Goal: Task Accomplishment & Management: Manage account settings

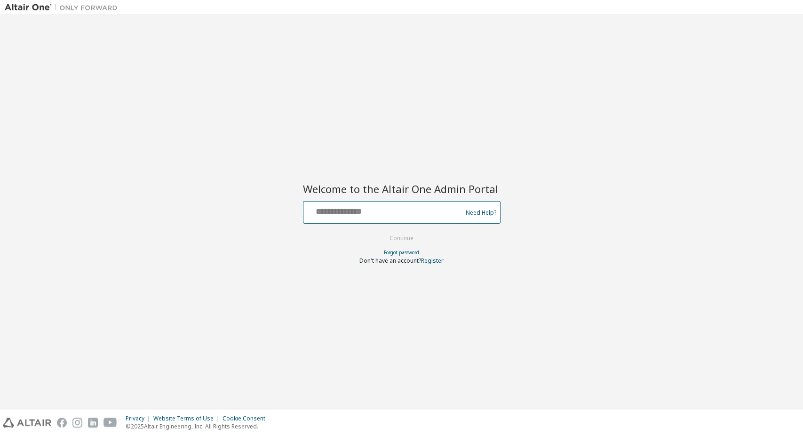
click at [358, 211] on input "text" at bounding box center [384, 210] width 154 height 14
type input "**********"
click at [401, 237] on button "Continue" at bounding box center [402, 238] width 44 height 14
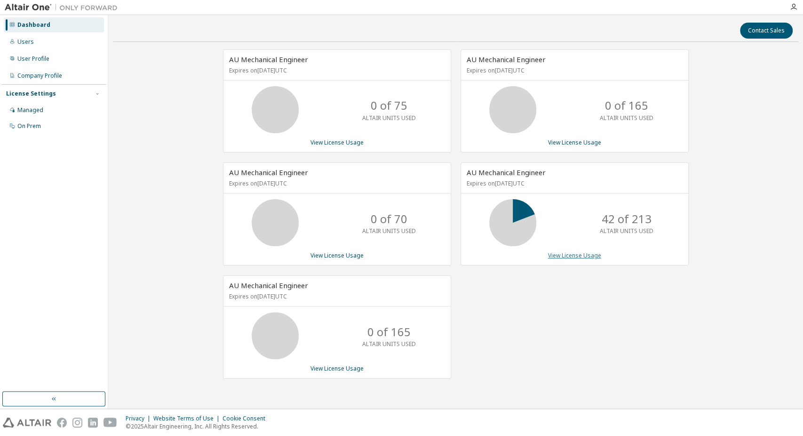
click at [555, 251] on link "View License Usage" at bounding box center [574, 255] width 53 height 8
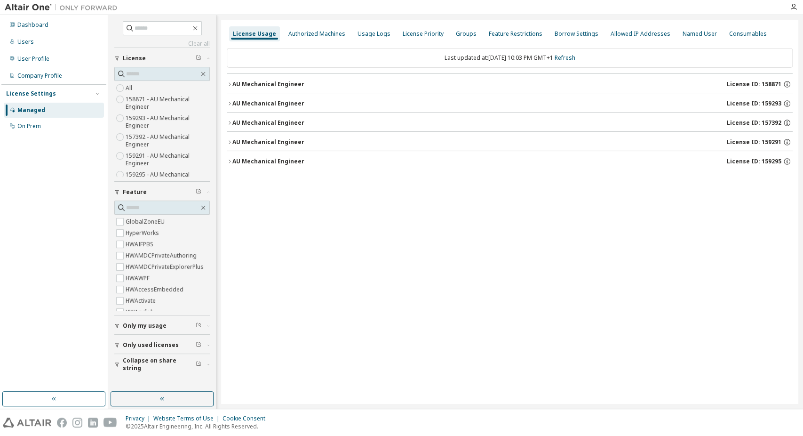
click at [291, 103] on div "AU Mechanical Engineer" at bounding box center [269, 104] width 72 height 8
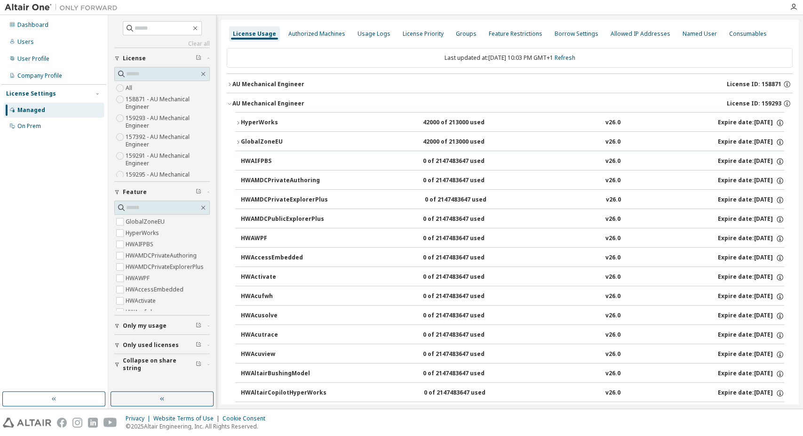
click at [290, 120] on div "HyperWorks" at bounding box center [283, 123] width 85 height 8
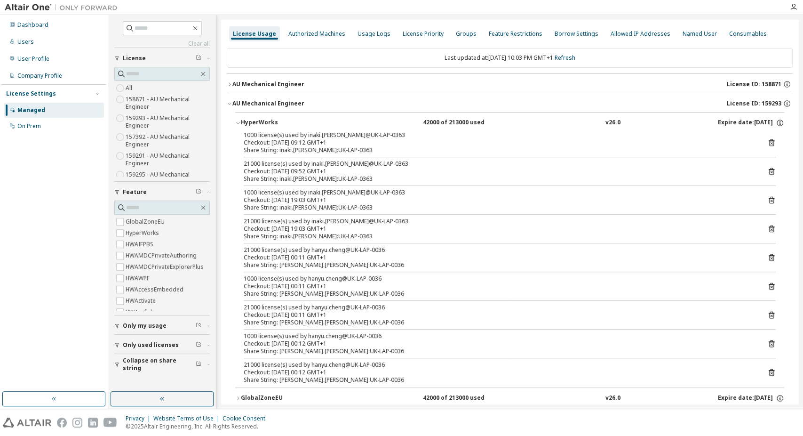
click at [284, 106] on div "AU Mechanical Engineer" at bounding box center [269, 104] width 72 height 8
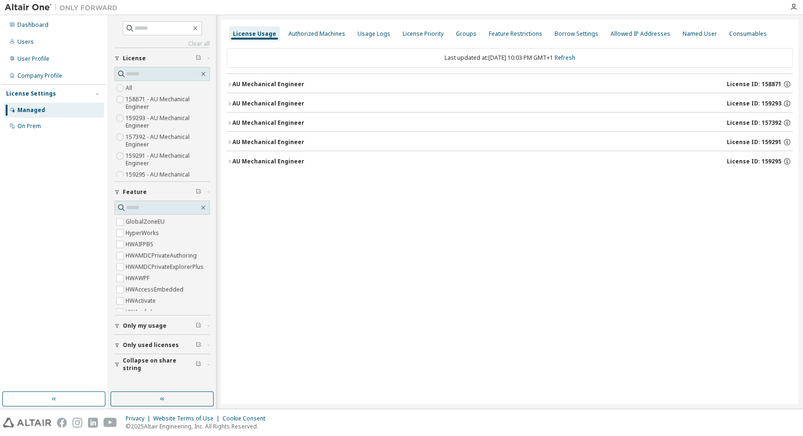
click at [301, 158] on div "AU Mechanical Engineer License ID: 159295" at bounding box center [513, 161] width 561 height 8
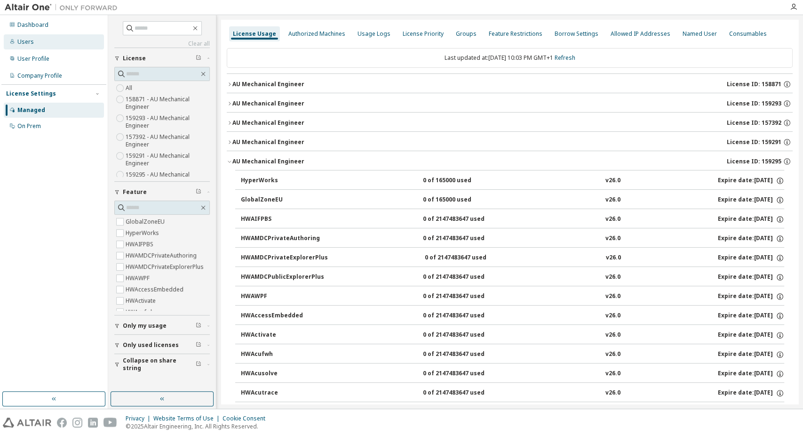
click at [40, 41] on div "Users" at bounding box center [54, 41] width 100 height 15
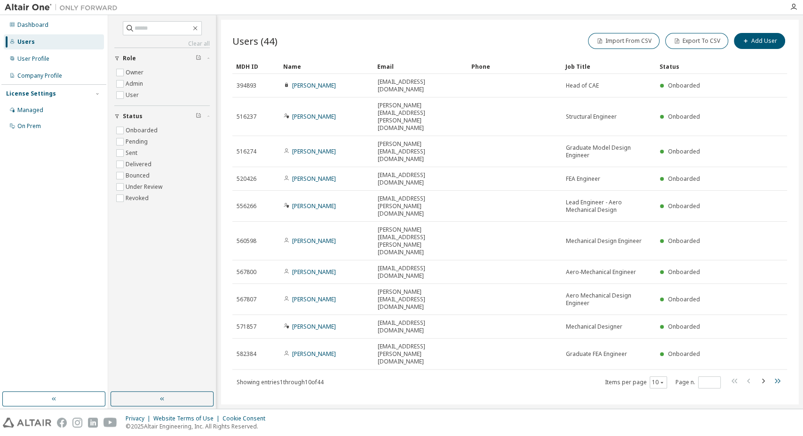
click at [774, 375] on icon "button" at bounding box center [777, 380] width 11 height 11
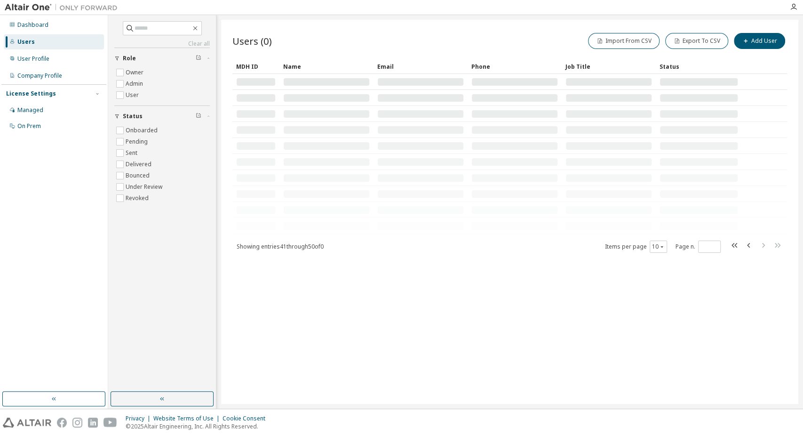
type input "*"
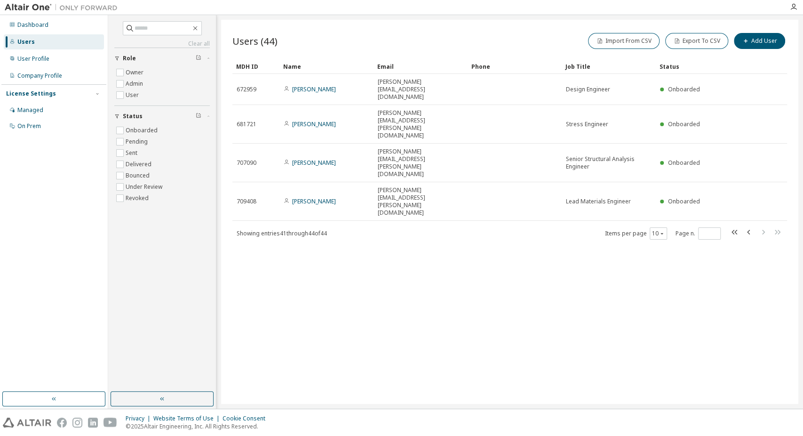
click at [24, 11] on img at bounding box center [64, 7] width 118 height 9
click at [28, 6] on img at bounding box center [64, 7] width 118 height 9
click at [40, 109] on div "Managed" at bounding box center [30, 110] width 26 height 8
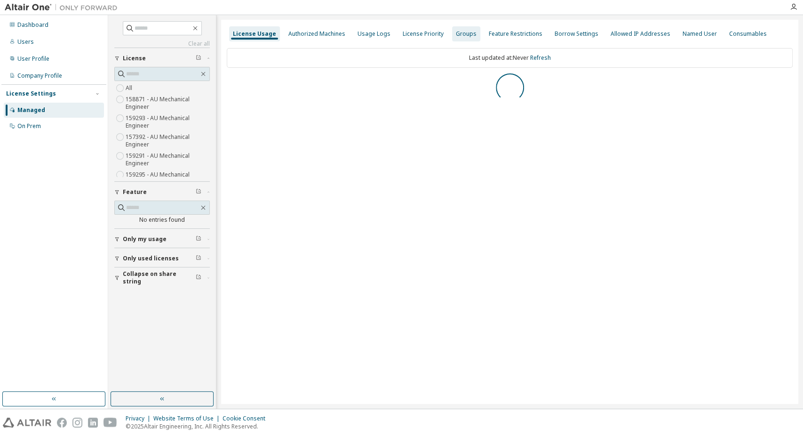
click at [452, 29] on div "Groups" at bounding box center [466, 33] width 28 height 15
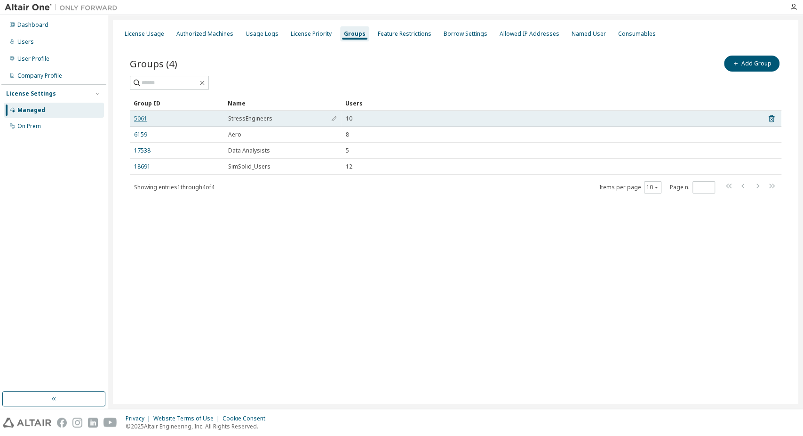
click at [139, 118] on link "5061" at bounding box center [140, 119] width 13 height 8
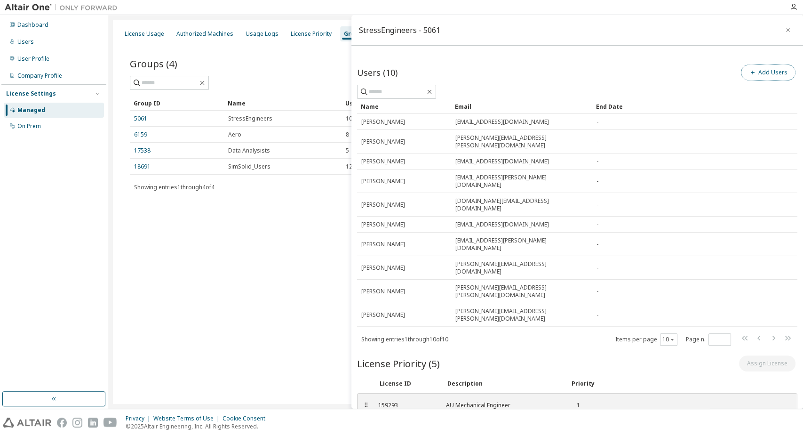
click at [760, 72] on button "Add Users" at bounding box center [768, 72] width 55 height 16
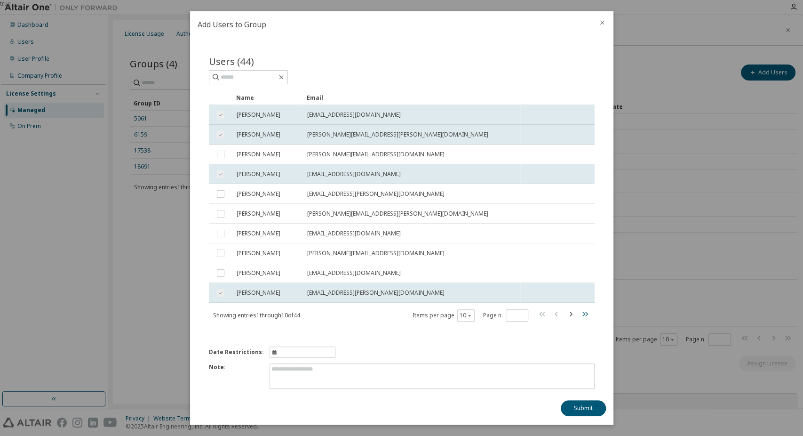
click at [579, 314] on icon "button" at bounding box center [584, 313] width 11 height 11
type input "*"
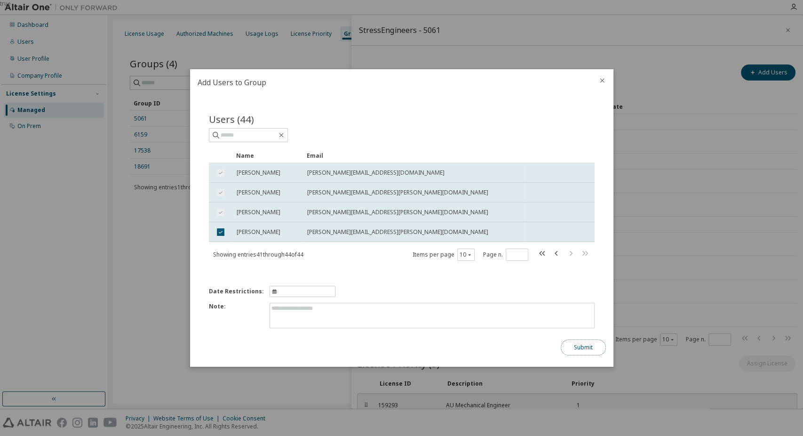
click at [569, 340] on button "Submit" at bounding box center [583, 347] width 45 height 16
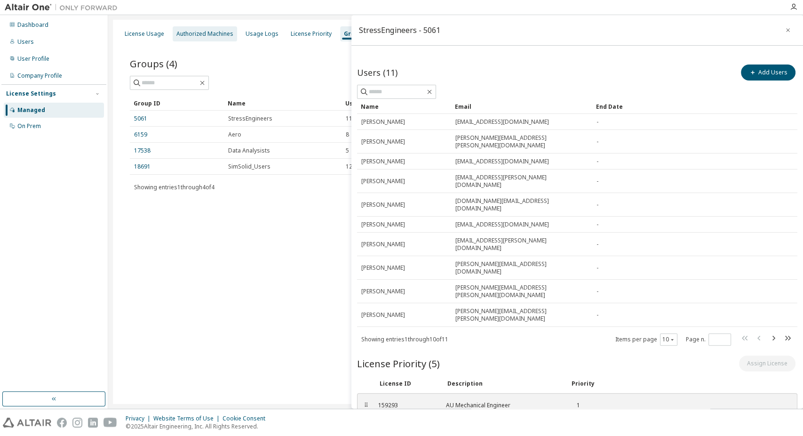
click at [186, 40] on div "Authorized Machines" at bounding box center [205, 33] width 64 height 15
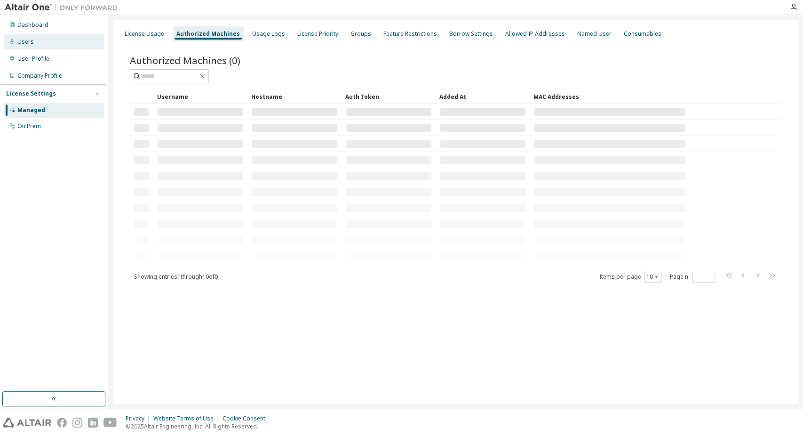
click at [39, 43] on div "Users" at bounding box center [54, 41] width 100 height 15
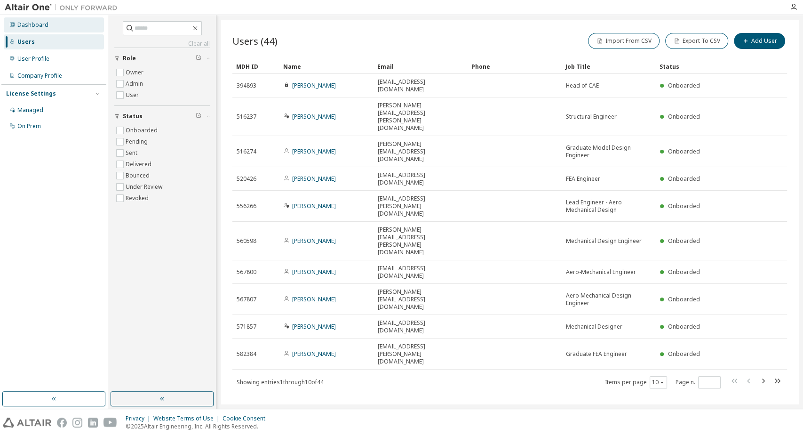
click at [43, 25] on div "Dashboard" at bounding box center [32, 25] width 31 height 8
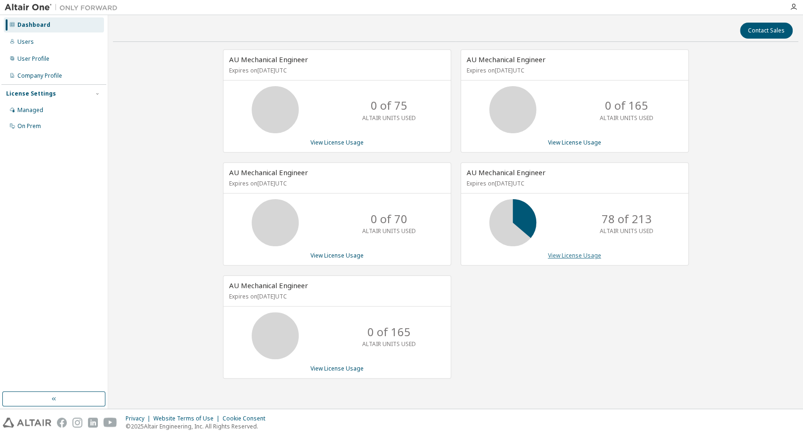
click at [577, 253] on link "View License Usage" at bounding box center [574, 255] width 53 height 8
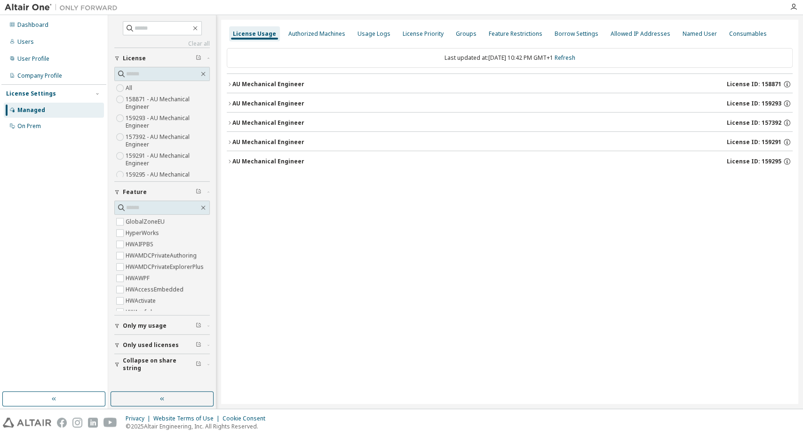
click at [233, 96] on button "AU Mechanical Engineer License ID: 159293" at bounding box center [510, 103] width 566 height 21
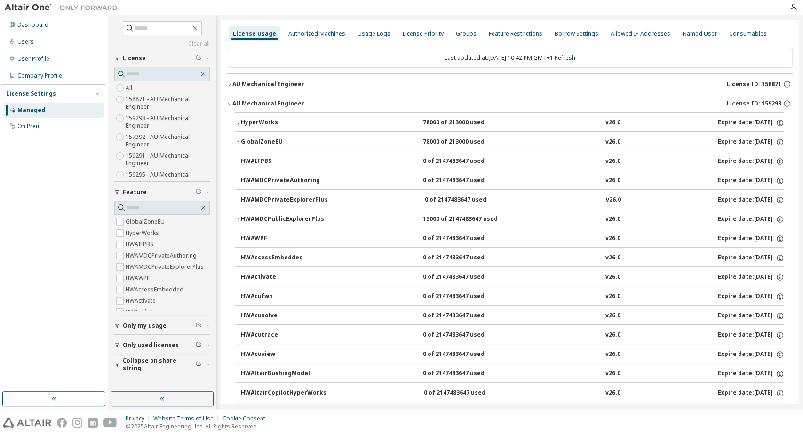
click at [250, 120] on div "HyperWorks" at bounding box center [283, 123] width 85 height 8
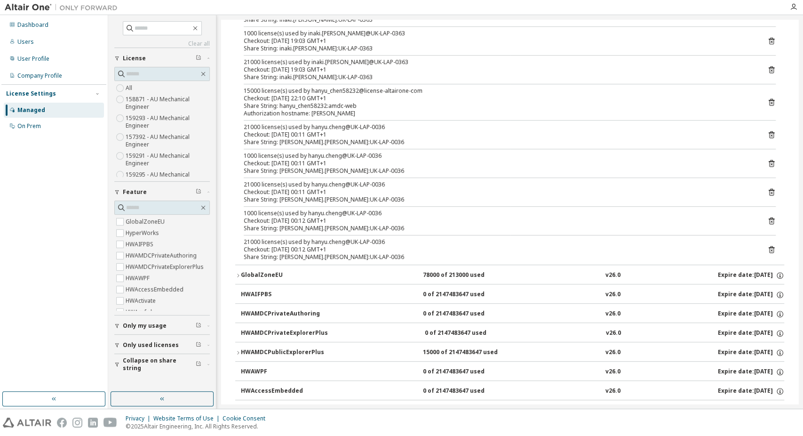
scroll to position [261, 0]
